Goal: Task Accomplishment & Management: Manage account settings

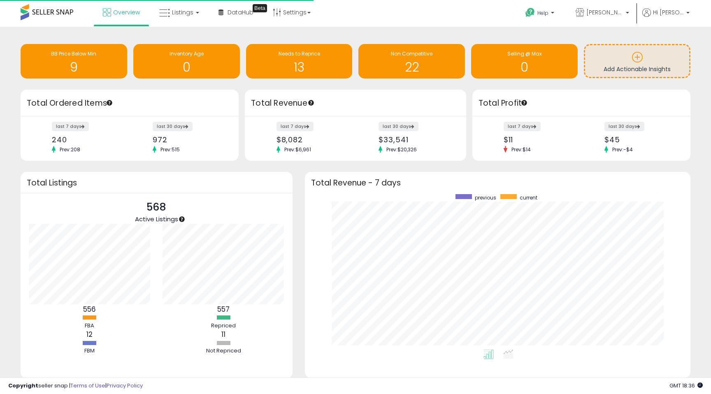
scroll to position [156, 369]
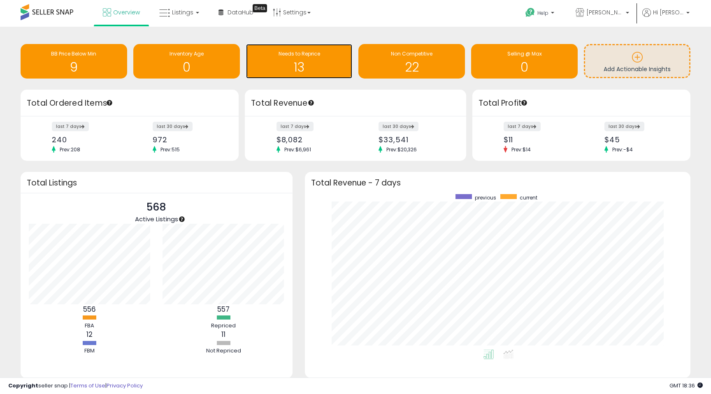
click at [315, 66] on h1 "13" at bounding box center [299, 68] width 98 height 14
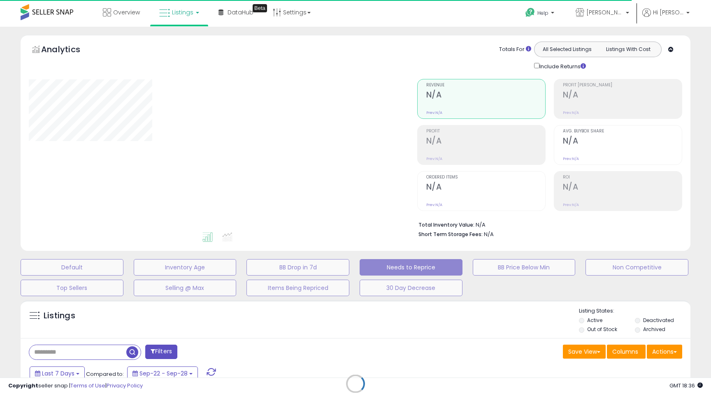
select select "**"
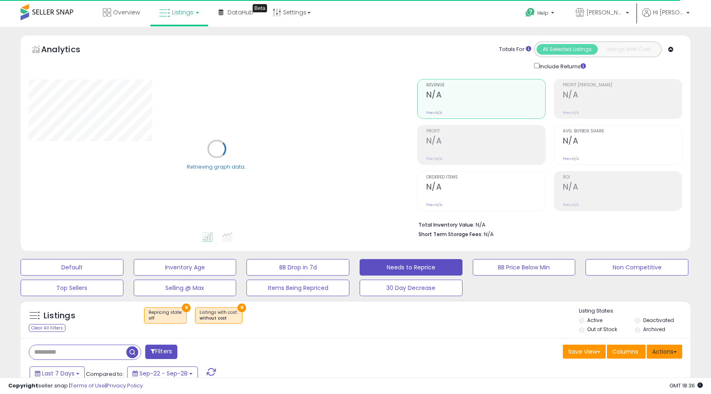
click at [673, 353] on button "Actions" at bounding box center [664, 352] width 35 height 14
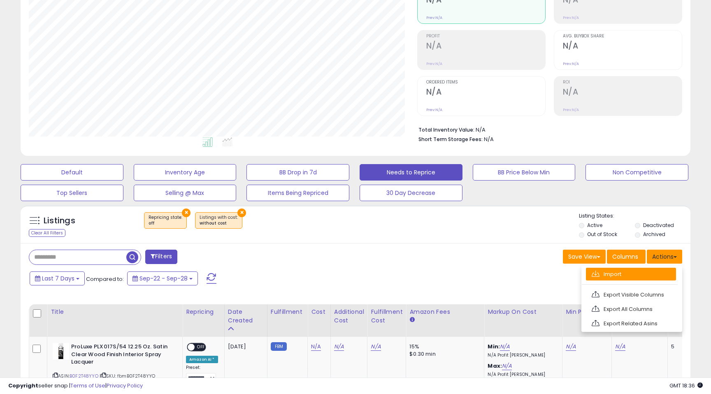
scroll to position [107, 0]
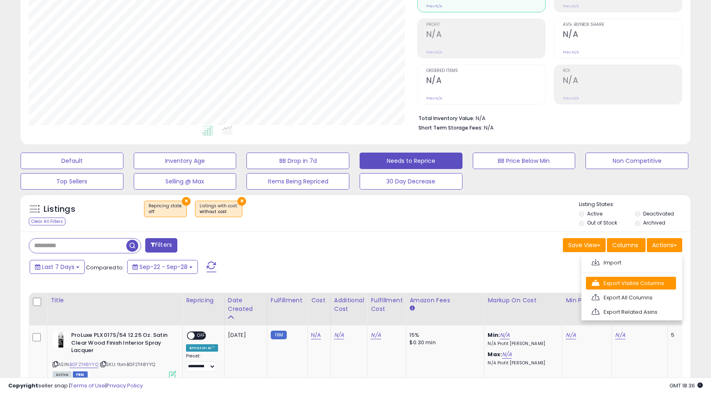
click at [643, 284] on link "Export Visible Columns" at bounding box center [631, 283] width 90 height 13
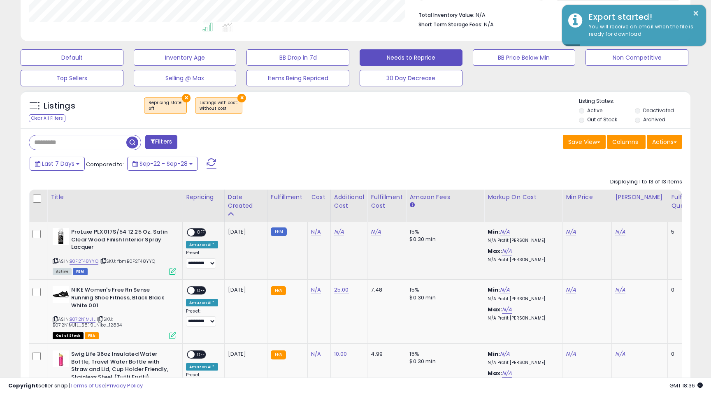
scroll to position [218, 0]
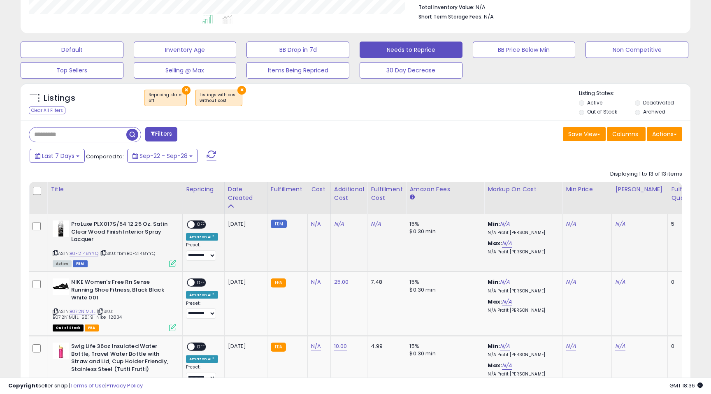
click at [202, 226] on span "OFF" at bounding box center [201, 224] width 13 height 7
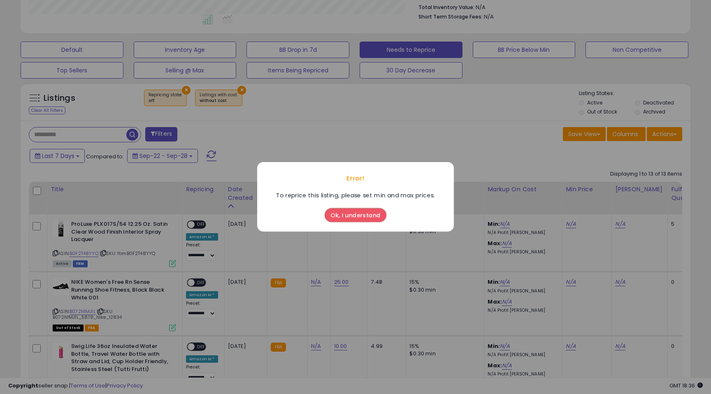
click at [346, 217] on button "Ok, I understand" at bounding box center [356, 216] width 62 height 14
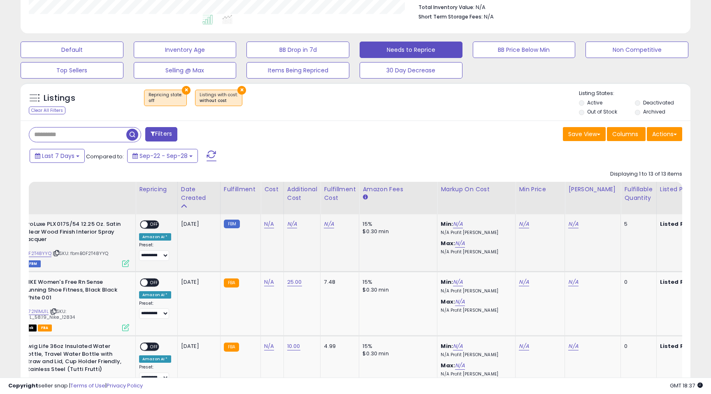
scroll to position [0, 89]
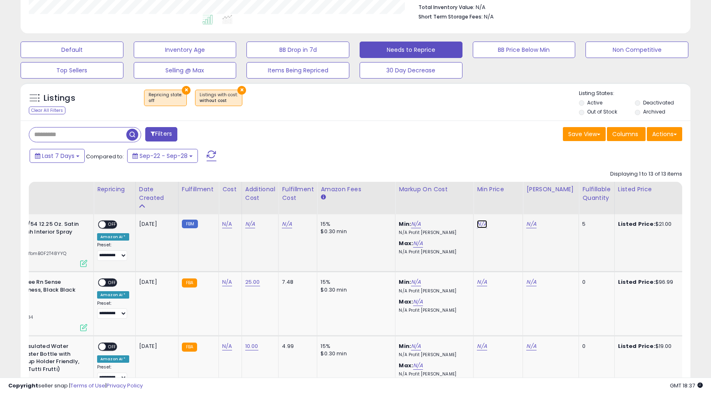
click at [477, 227] on link "N/A" at bounding box center [482, 224] width 10 height 8
type input "**"
click at [508, 197] on icon "submit" at bounding box center [506, 195] width 5 height 5
click at [534, 227] on div "N/A" at bounding box center [550, 224] width 46 height 7
click at [113, 225] on span "OFF" at bounding box center [112, 224] width 13 height 7
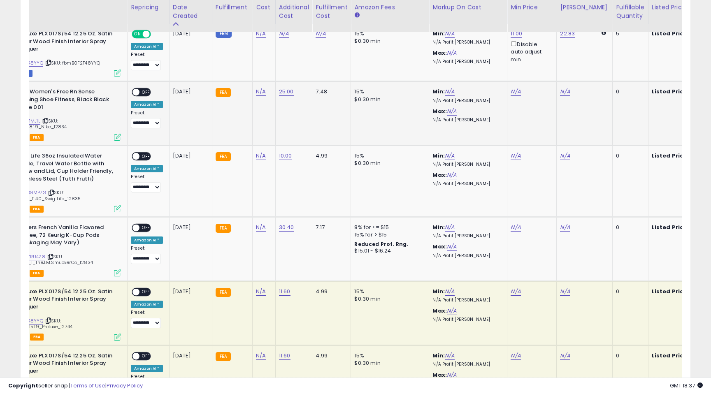
scroll to position [0, 0]
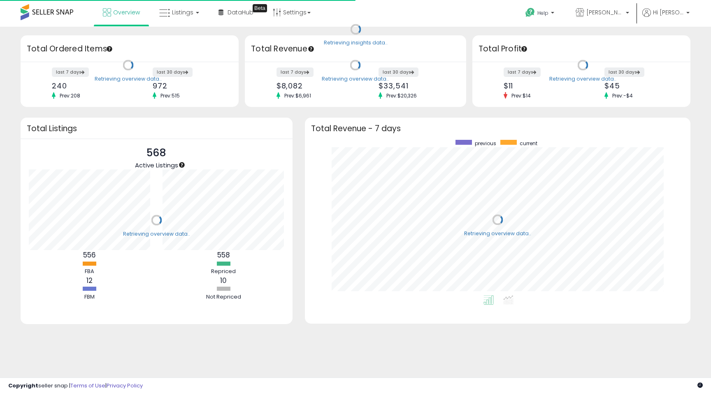
scroll to position [156, 369]
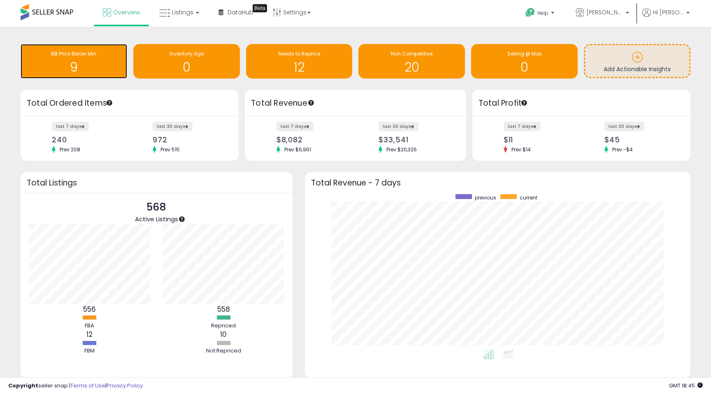
click at [71, 70] on h1 "9" at bounding box center [74, 68] width 98 height 14
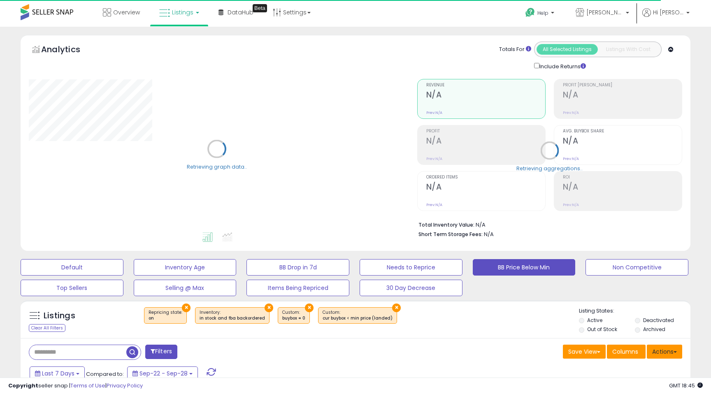
click at [671, 350] on button "Actions" at bounding box center [664, 352] width 35 height 14
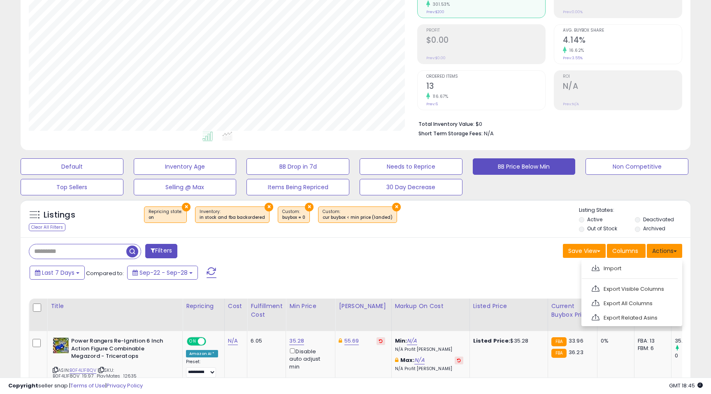
scroll to position [105, 0]
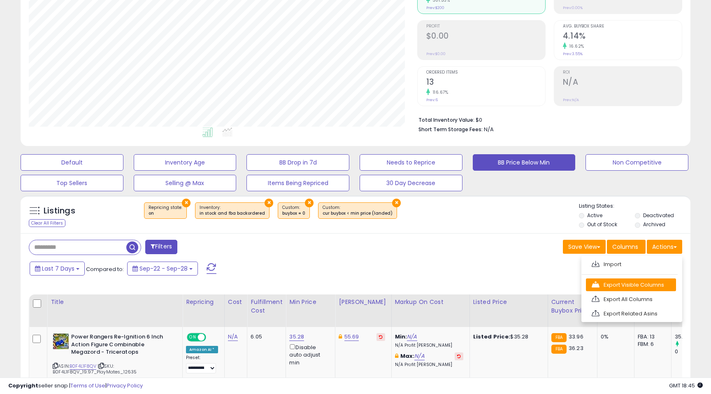
click at [642, 287] on link "Export Visible Columns" at bounding box center [631, 285] width 90 height 13
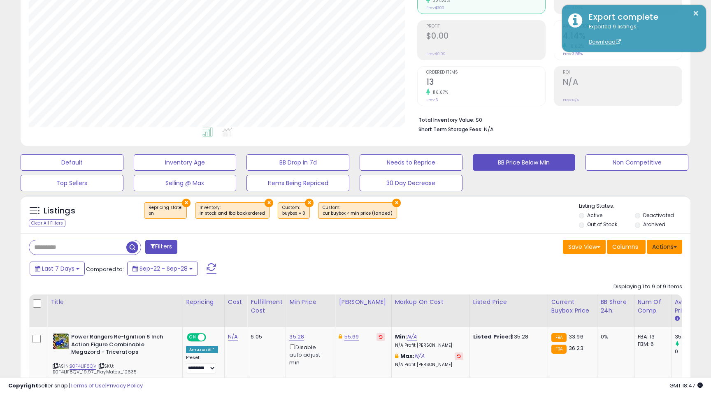
click at [674, 249] on button "Actions" at bounding box center [664, 247] width 35 height 14
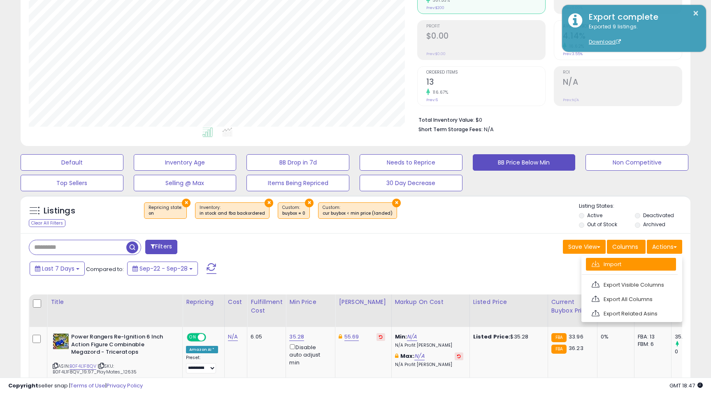
click at [644, 264] on link "Import" at bounding box center [631, 264] width 90 height 13
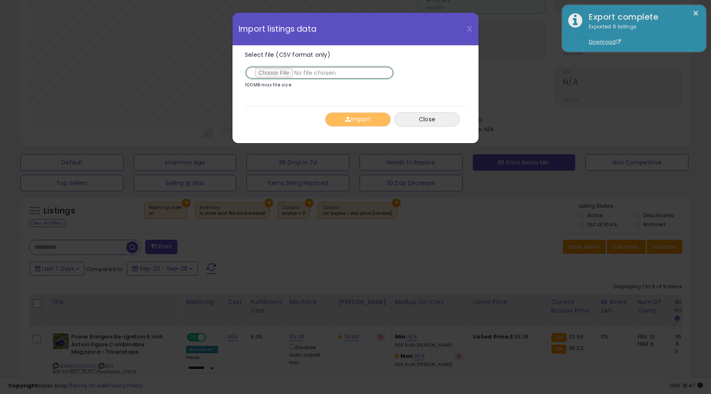
click at [281, 75] on input "Select file (CSV format only)" at bounding box center [319, 73] width 149 height 14
type input "**********"
click at [366, 123] on button "Import" at bounding box center [358, 119] width 66 height 14
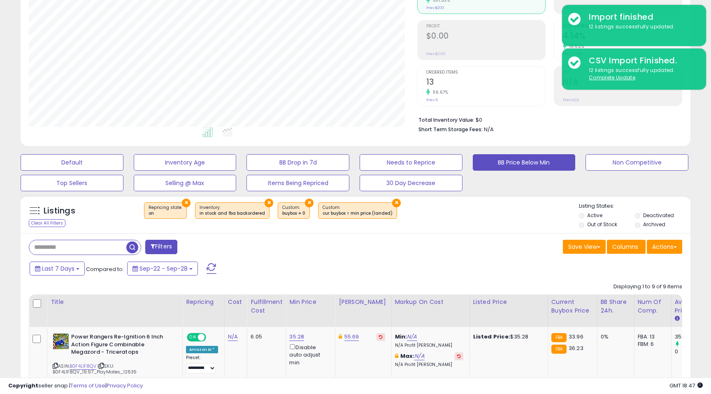
scroll to position [0, 0]
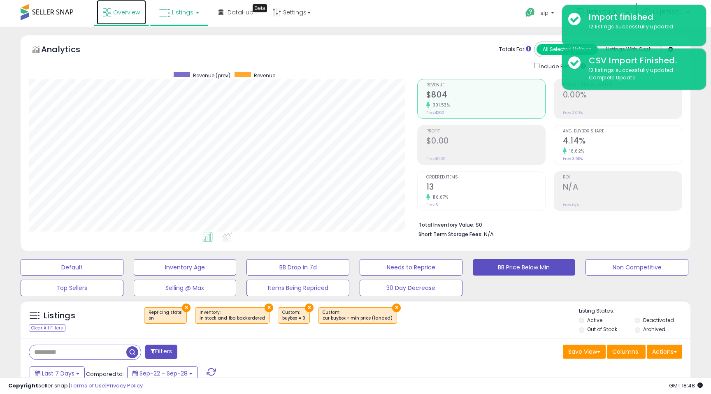
click at [120, 15] on span "Overview" at bounding box center [126, 12] width 27 height 8
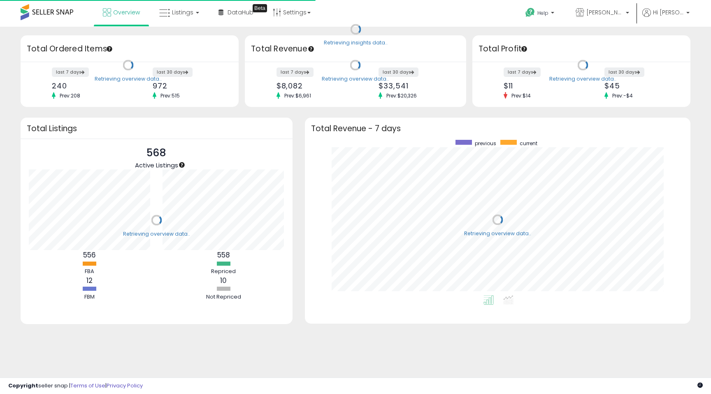
scroll to position [156, 369]
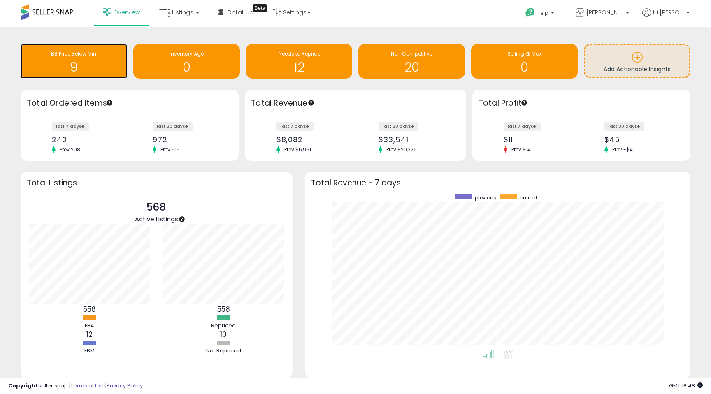
click at [75, 70] on h1 "9" at bounding box center [74, 68] width 98 height 14
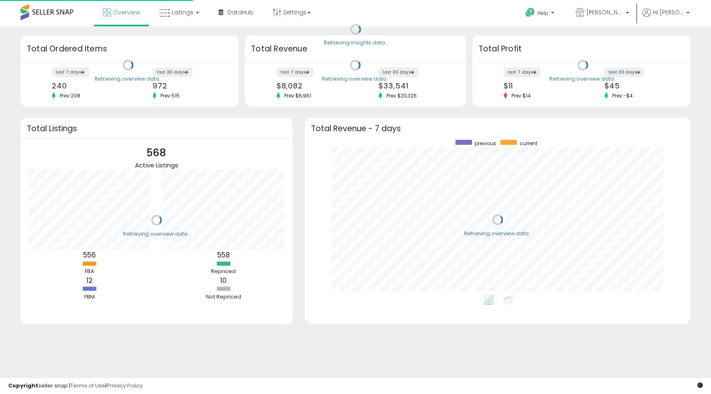
scroll to position [156, 369]
